Goal: Check status: Check status

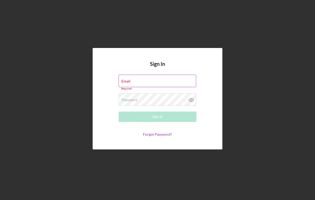
click at [127, 80] on label "Email" at bounding box center [125, 81] width 9 height 4
click at [127, 80] on input "Email" at bounding box center [158, 81] width 78 height 12
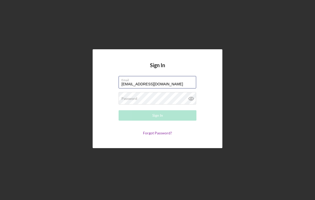
type input "[EMAIL_ADDRESS][DOMAIN_NAME]"
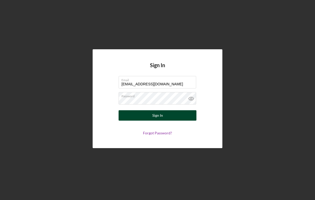
click at [174, 114] on button "Sign In" at bounding box center [158, 115] width 78 height 10
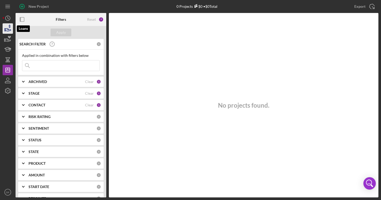
click at [8, 29] on icon "button" at bounding box center [7, 28] width 13 height 13
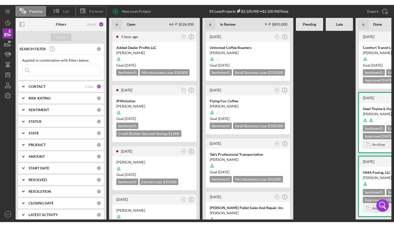
scroll to position [11, 0]
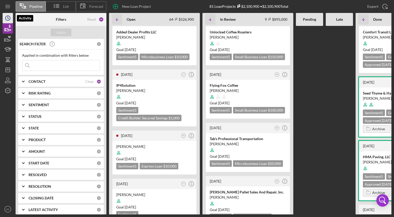
click at [3, 18] on icon "Icon/History" at bounding box center [7, 18] width 13 height 13
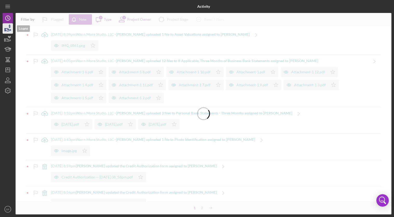
click at [9, 28] on icon "button" at bounding box center [7, 28] width 13 height 13
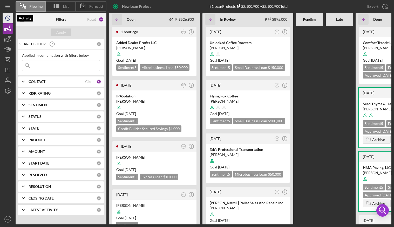
click at [6, 19] on icon "Icon/History" at bounding box center [7, 18] width 13 height 13
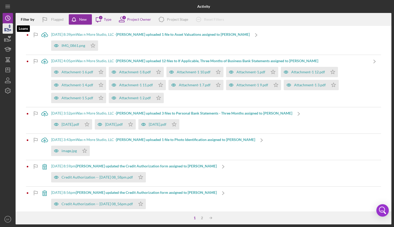
click at [11, 27] on icon "button" at bounding box center [7, 28] width 13 height 13
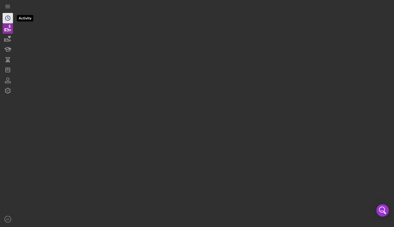
click at [10, 20] on icon "Icon/History" at bounding box center [7, 18] width 13 height 13
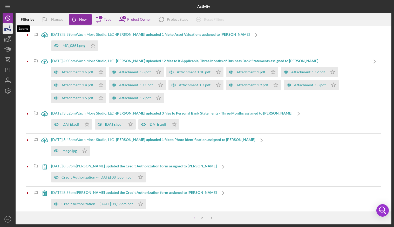
click at [9, 28] on icon "button" at bounding box center [7, 28] width 13 height 13
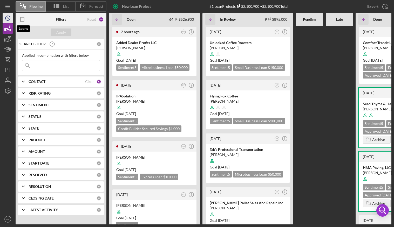
click at [9, 19] on icon "Icon/History" at bounding box center [7, 18] width 13 height 13
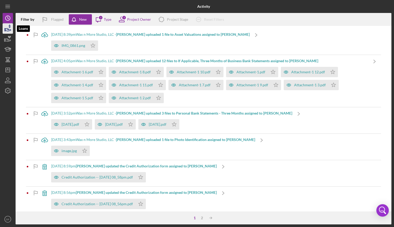
click at [11, 30] on icon "button" at bounding box center [7, 29] width 5 height 3
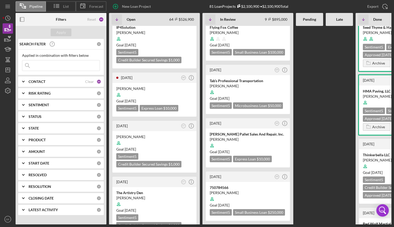
scroll to position [45, 0]
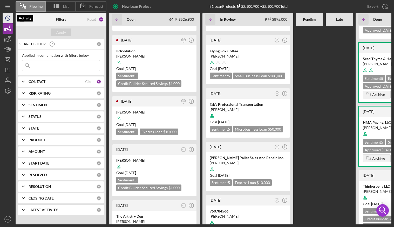
click at [10, 18] on circle "button" at bounding box center [7, 18] width 5 height 5
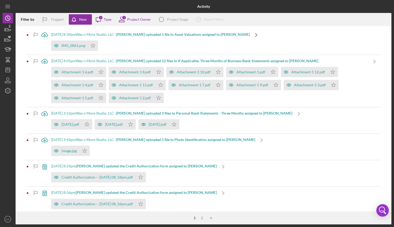
click at [250, 35] on icon "Icon/Navigate" at bounding box center [256, 35] width 13 height 13
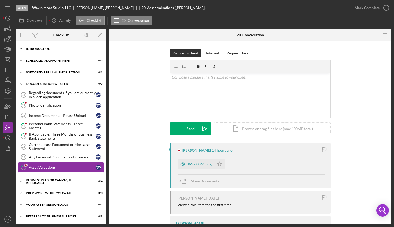
click at [69, 48] on div "Introduction" at bounding box center [63, 48] width 74 height 3
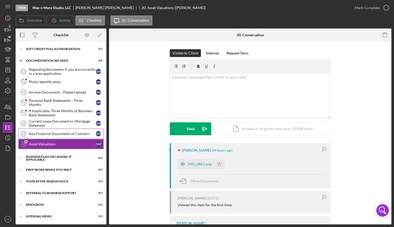
click at [61, 133] on div "Any Financial Documents of Concern" at bounding box center [62, 134] width 67 height 4
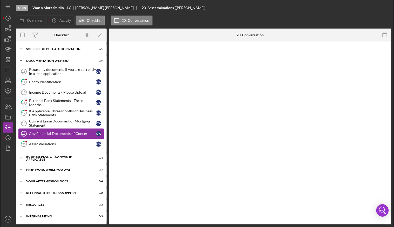
scroll to position [98, 0]
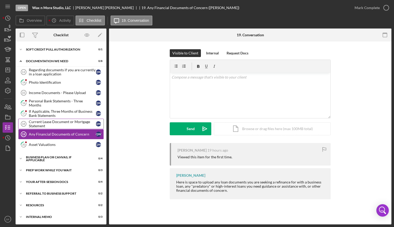
click at [58, 123] on div "Current Lease Document or Mortgage Statement" at bounding box center [62, 124] width 67 height 8
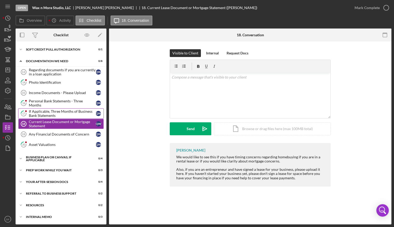
click at [57, 113] on div "If Applicable, Three Months of Business Bank Statements" at bounding box center [62, 113] width 67 height 8
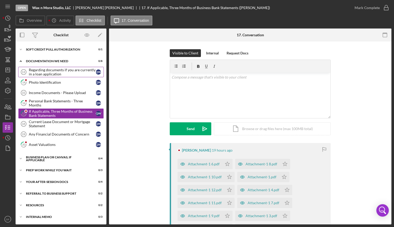
click at [57, 74] on div "Regarding documents if you are currently in a loan application" at bounding box center [62, 72] width 67 height 8
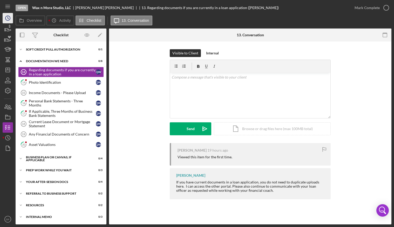
click at [10, 20] on icon "Icon/History" at bounding box center [7, 18] width 13 height 13
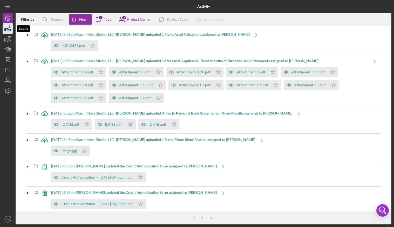
click at [7, 30] on icon "button" at bounding box center [7, 28] width 13 height 13
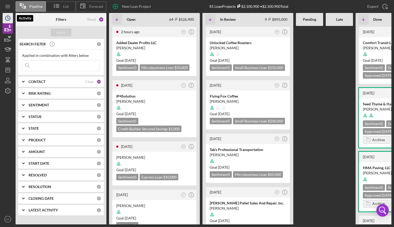
click at [6, 14] on icon "Icon/History" at bounding box center [7, 18] width 13 height 13
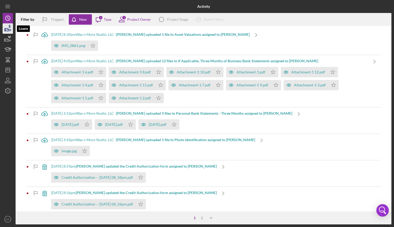
click at [10, 26] on icon "button" at bounding box center [7, 28] width 13 height 13
